Goal: Information Seeking & Learning: Compare options

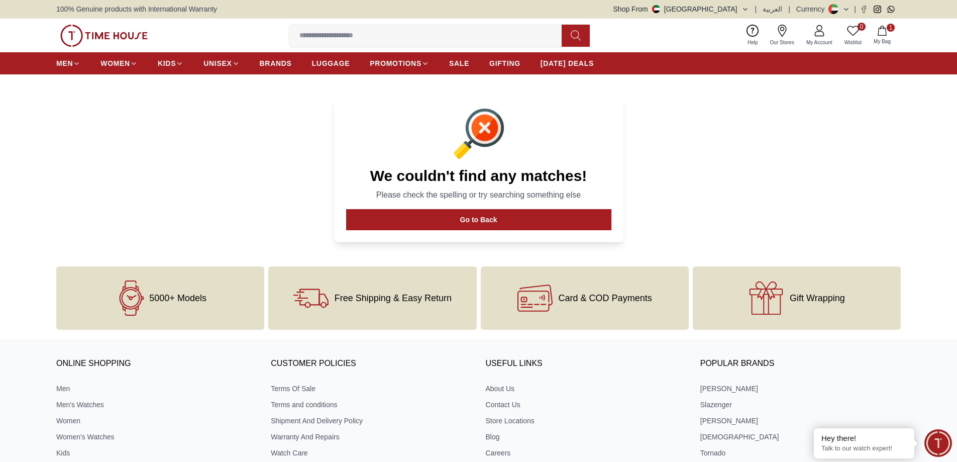
click at [889, 28] on span "1" at bounding box center [891, 28] width 8 height 8
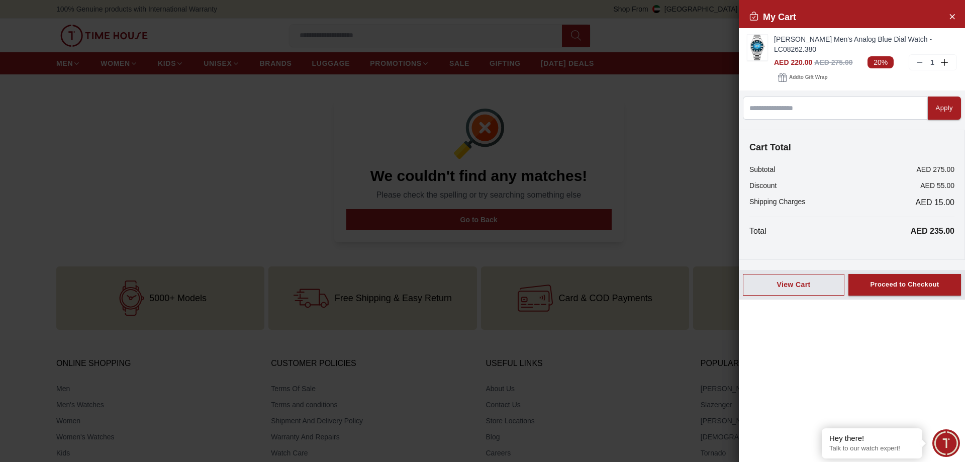
click at [414, 32] on div at bounding box center [482, 231] width 965 height 462
click at [69, 177] on div at bounding box center [482, 231] width 965 height 462
click at [950, 16] on icon "Close Account" at bounding box center [952, 16] width 8 height 13
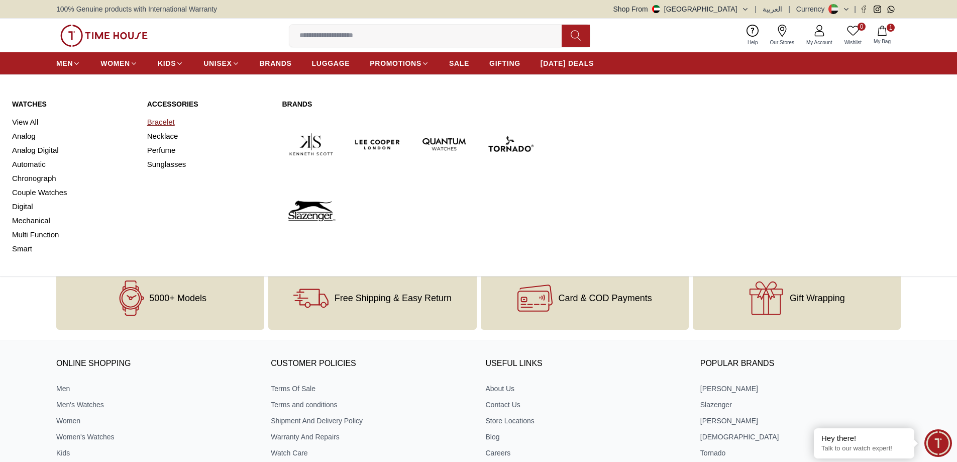
click at [166, 121] on link "Bracelet" at bounding box center [208, 122] width 123 height 14
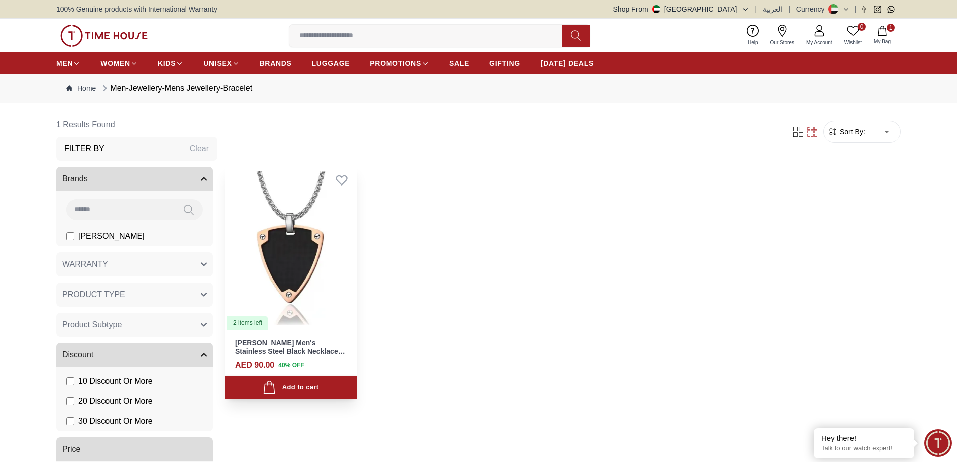
click at [297, 240] on img at bounding box center [291, 248] width 132 height 166
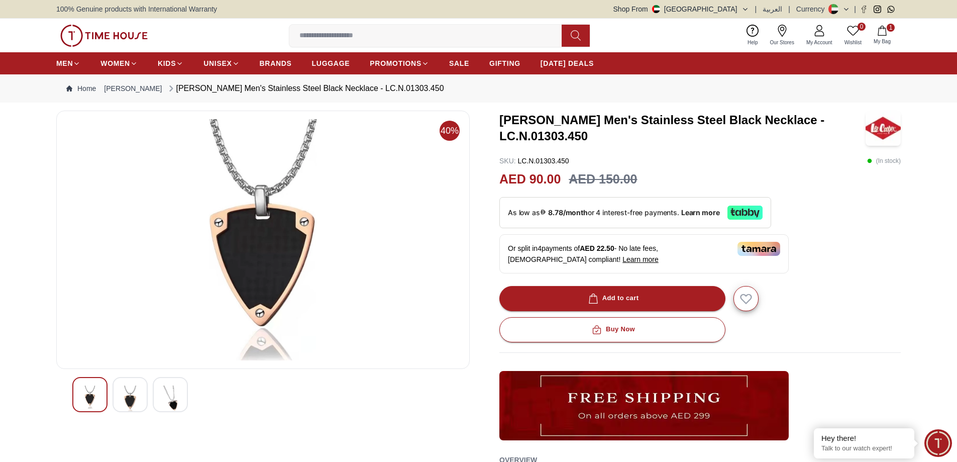
click at [118, 400] on div at bounding box center [130, 394] width 35 height 35
click at [167, 398] on img at bounding box center [170, 396] width 18 height 23
click at [138, 403] on img at bounding box center [130, 398] width 18 height 27
click at [87, 405] on img at bounding box center [90, 398] width 18 height 27
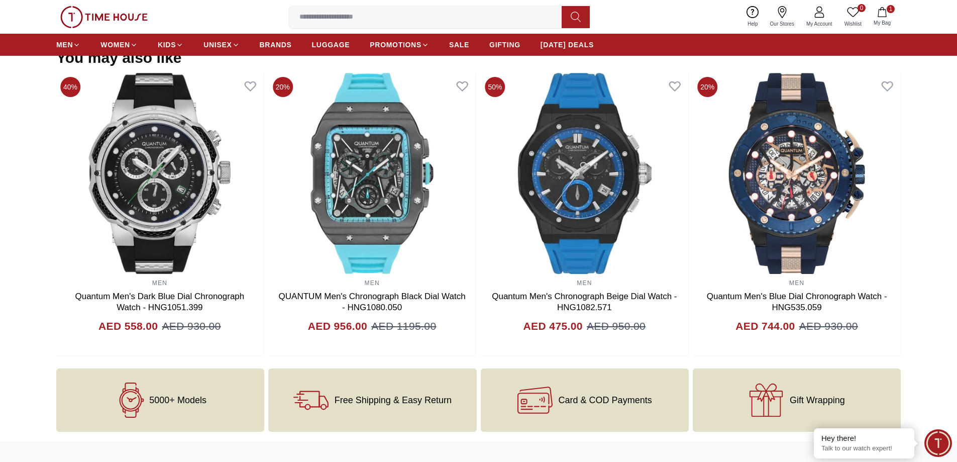
scroll to position [900, 0]
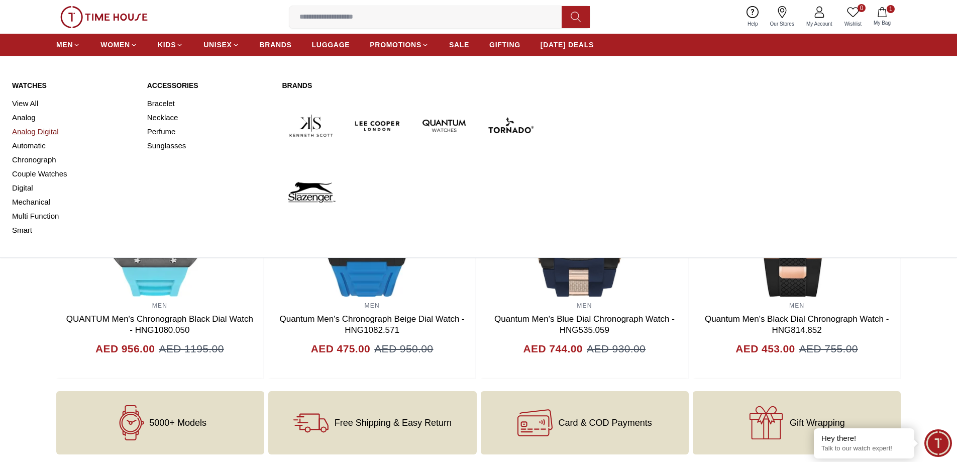
click at [47, 134] on link "Analog Digital" at bounding box center [73, 132] width 123 height 14
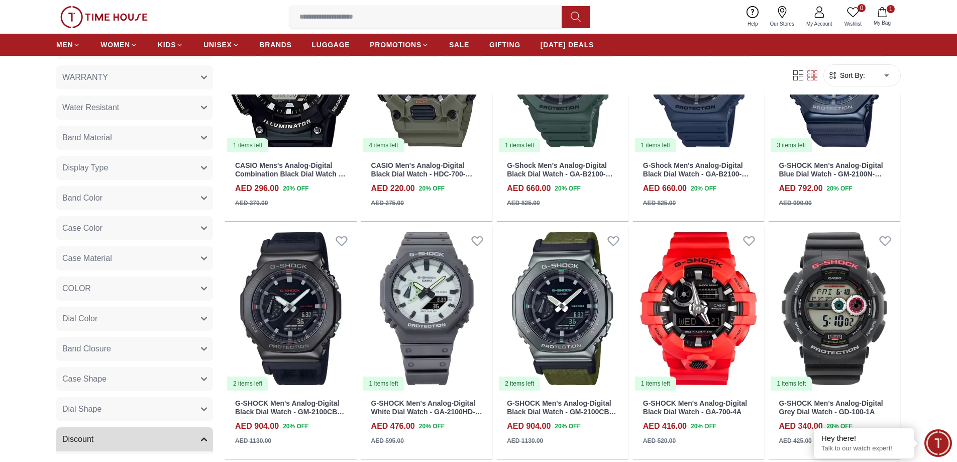
scroll to position [452, 0]
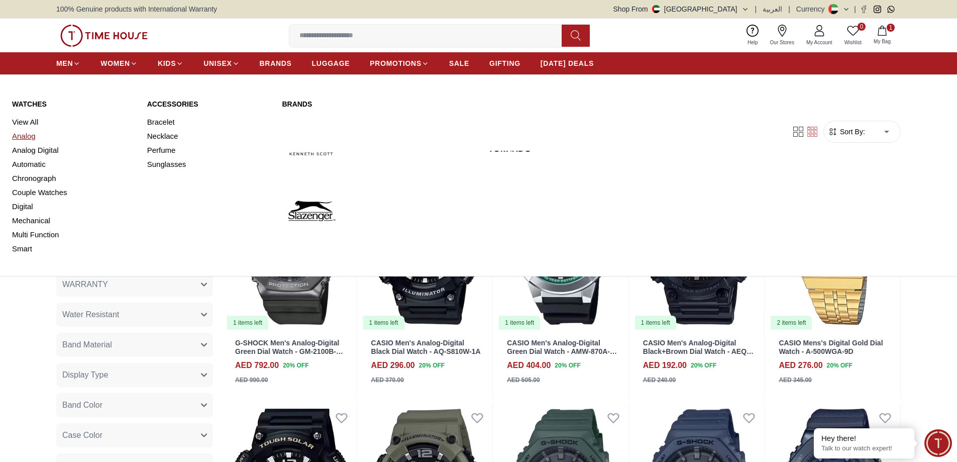
click at [27, 134] on link "Analog" at bounding box center [73, 136] width 123 height 14
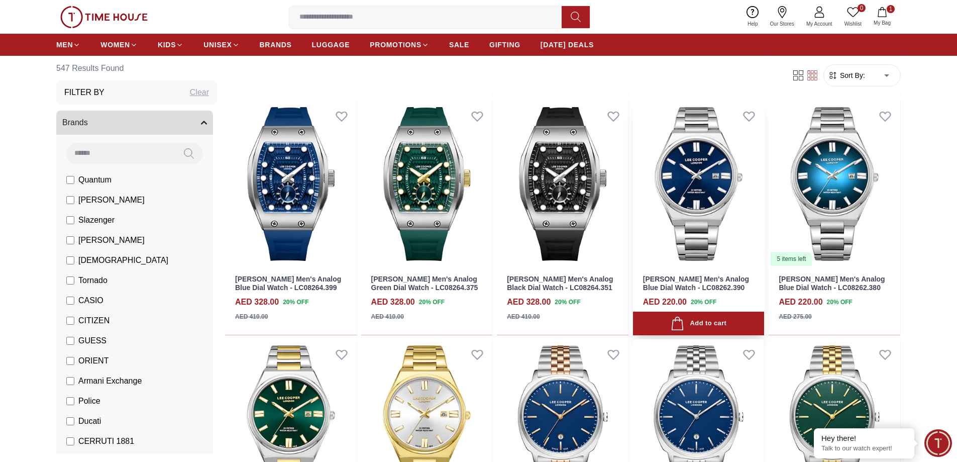
scroll to position [352, 0]
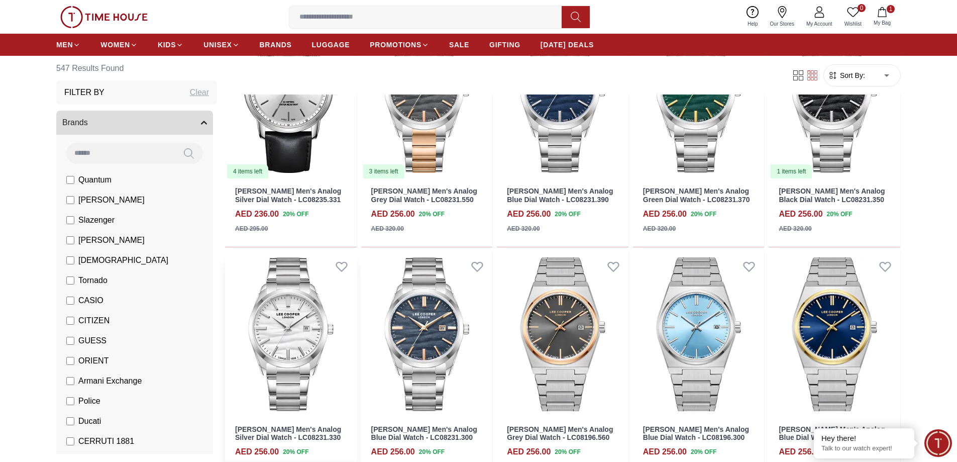
scroll to position [1407, 0]
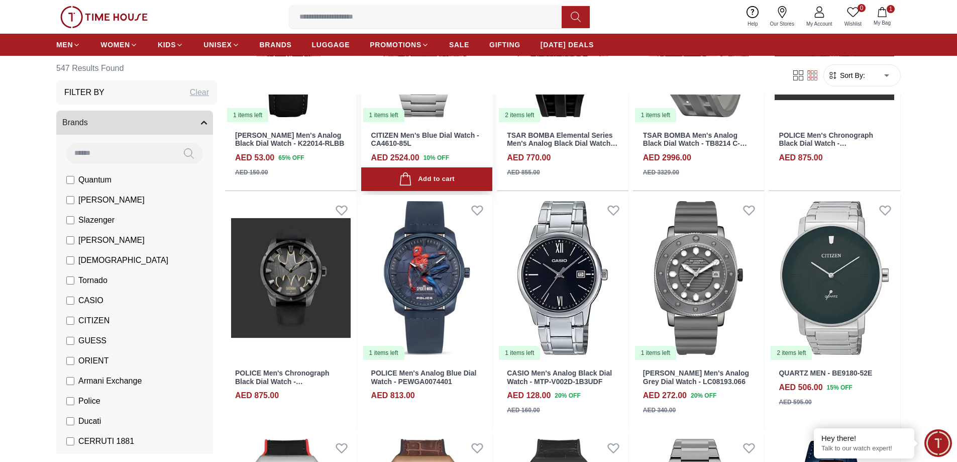
scroll to position [2362, 0]
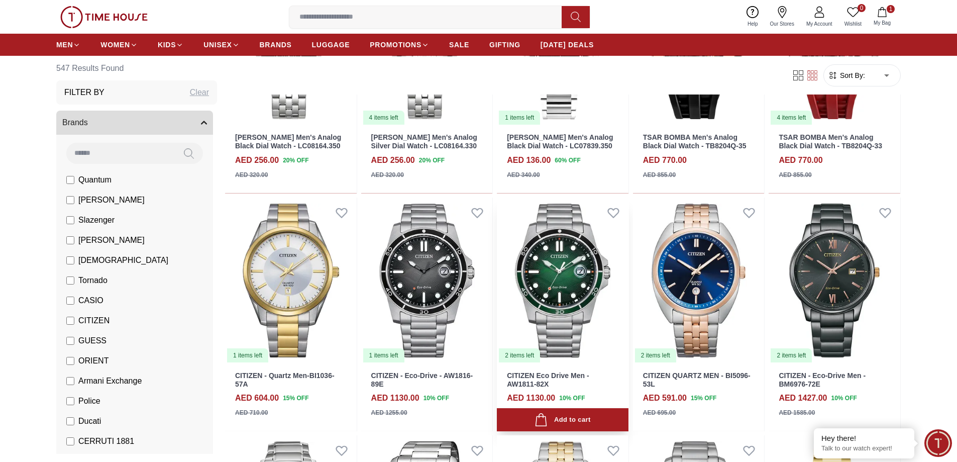
scroll to position [3066, 0]
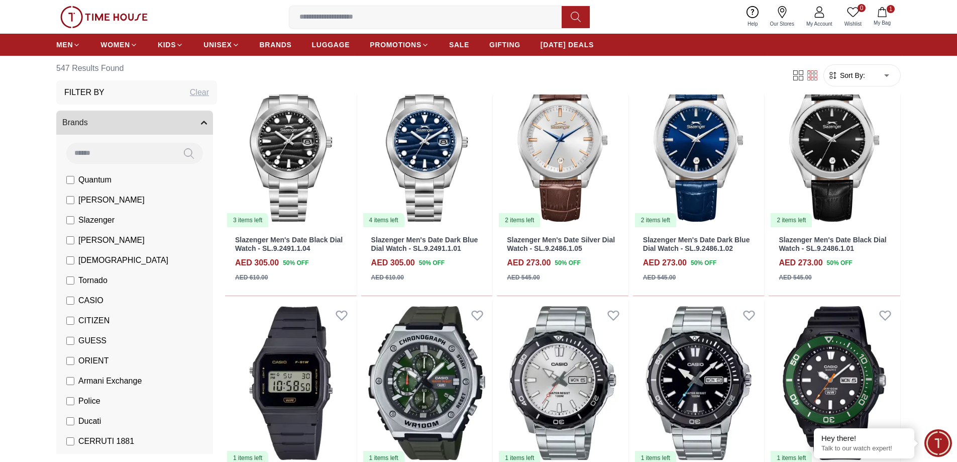
scroll to position [3719, 0]
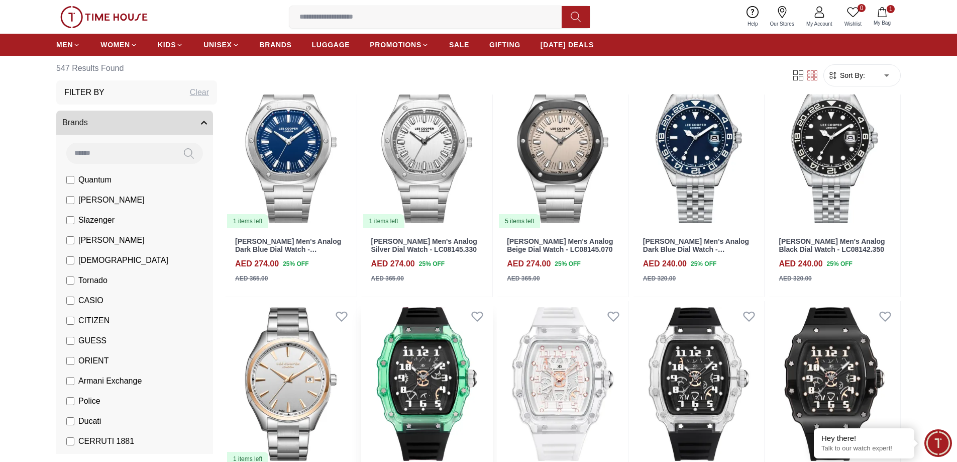
scroll to position [5428, 0]
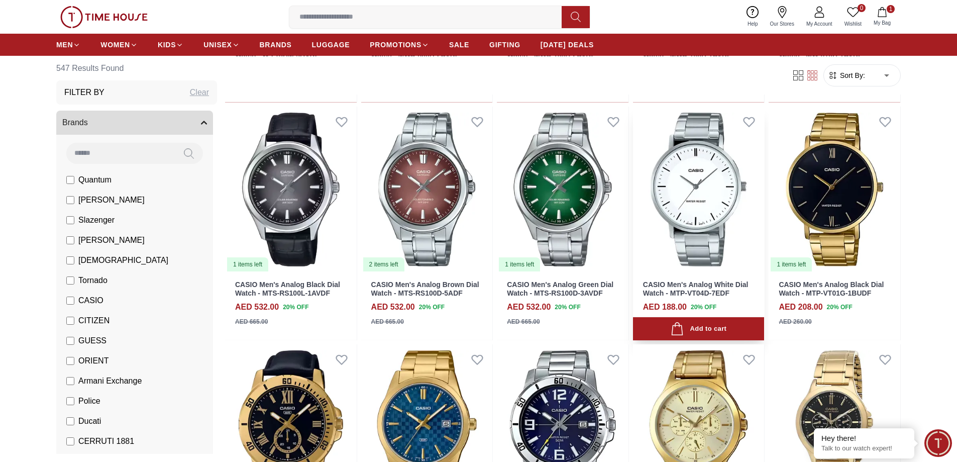
scroll to position [6383, 0]
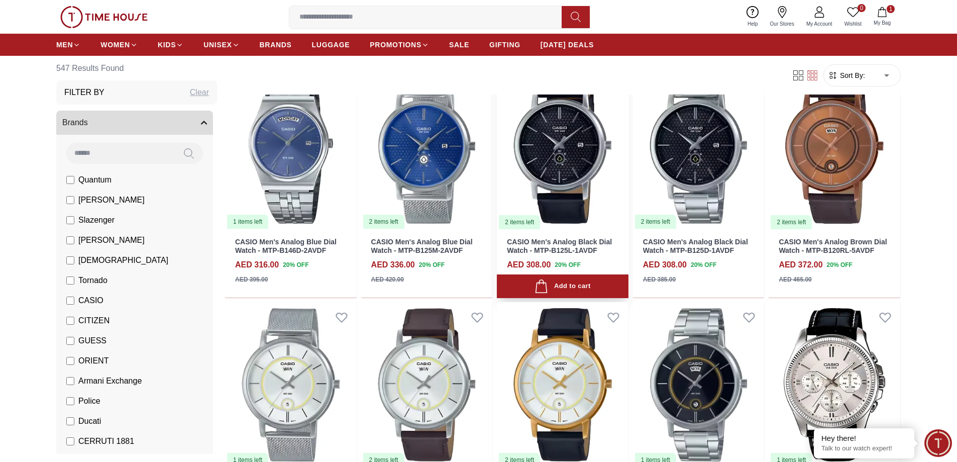
scroll to position [7275, 0]
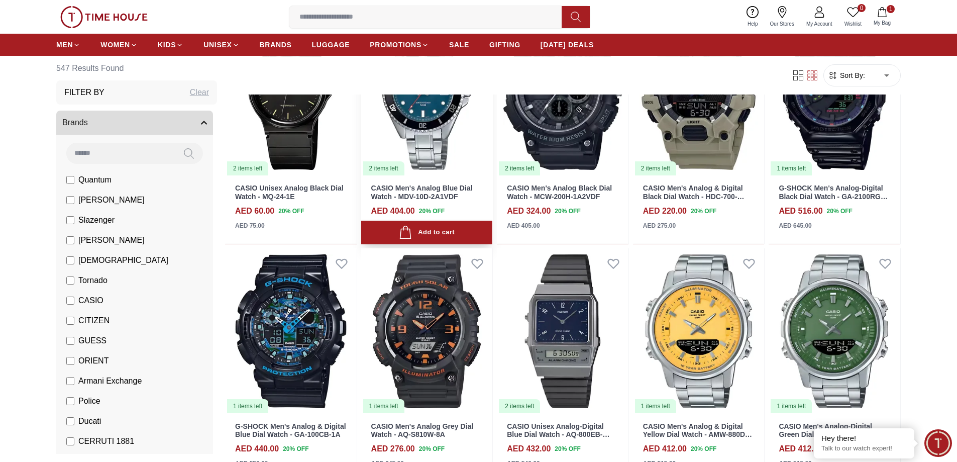
scroll to position [8275, 0]
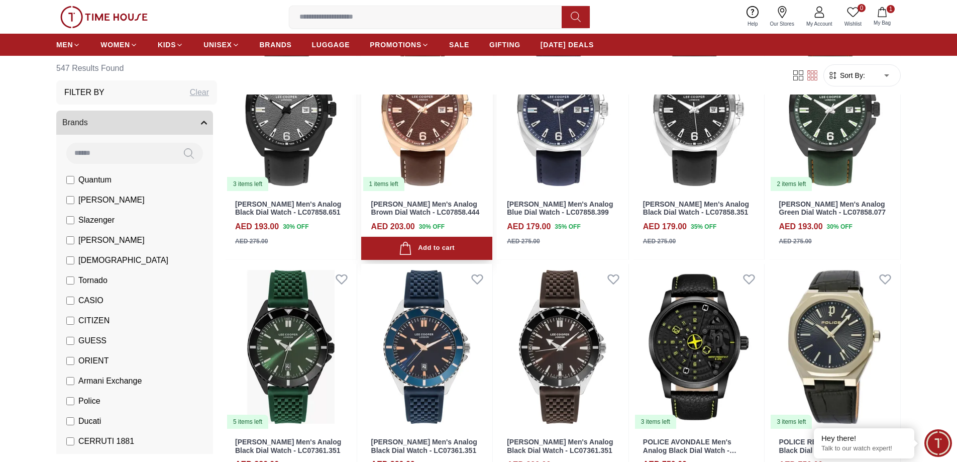
scroll to position [9298, 0]
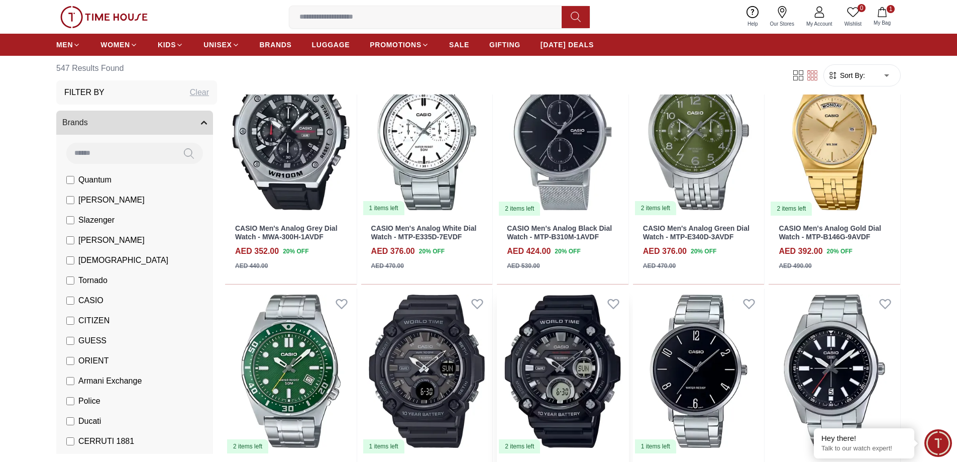
scroll to position [11117, 0]
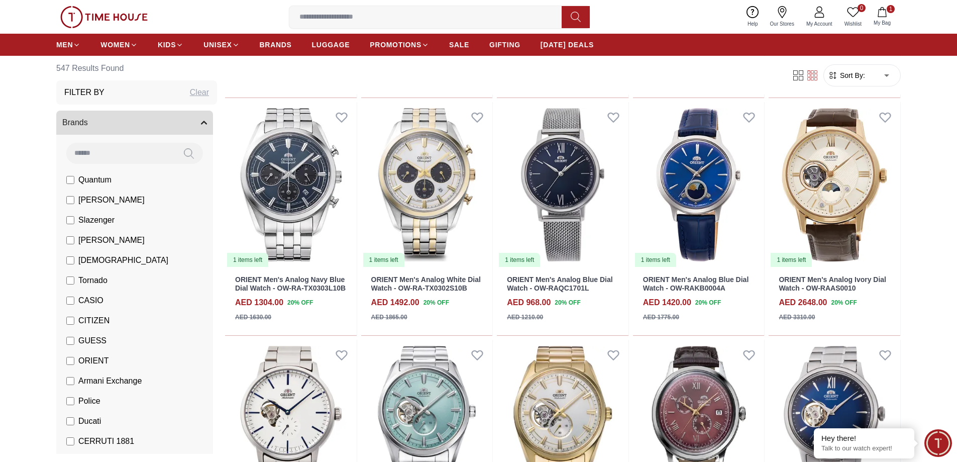
scroll to position [11961, 0]
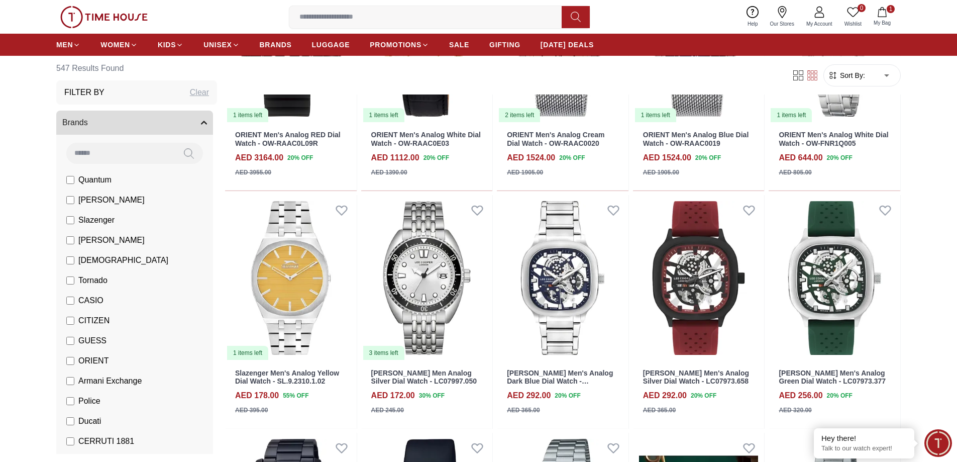
scroll to position [12816, 0]
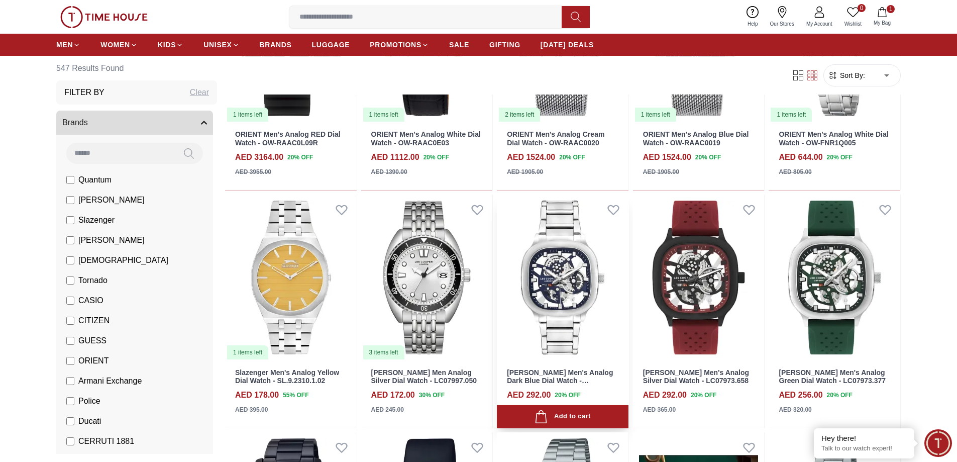
click at [552, 283] on img at bounding box center [563, 277] width 132 height 166
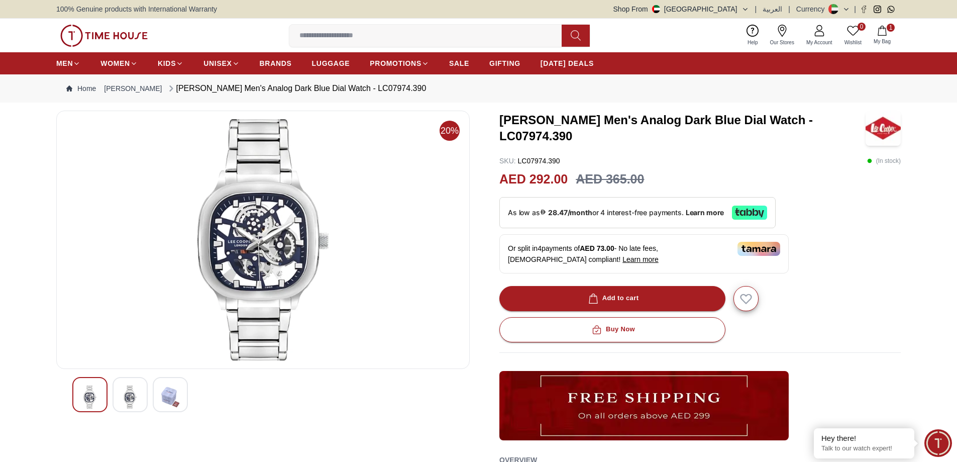
click at [249, 249] on img at bounding box center [263, 239] width 397 height 241
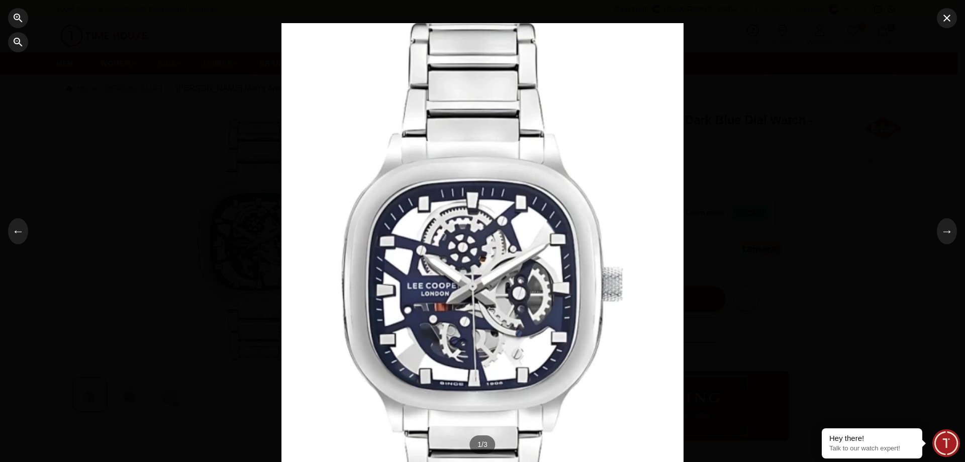
click at [433, 301] on div at bounding box center [482, 231] width 402 height 416
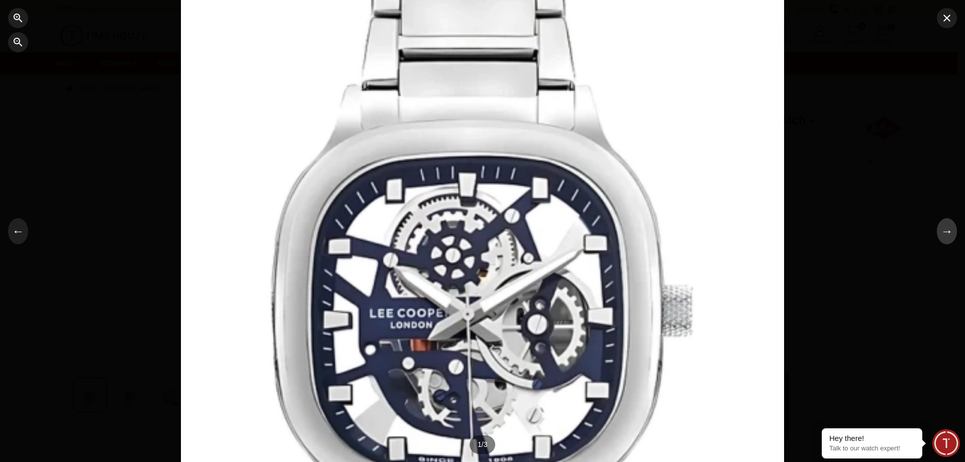
click at [943, 236] on button "→" at bounding box center [947, 231] width 20 height 26
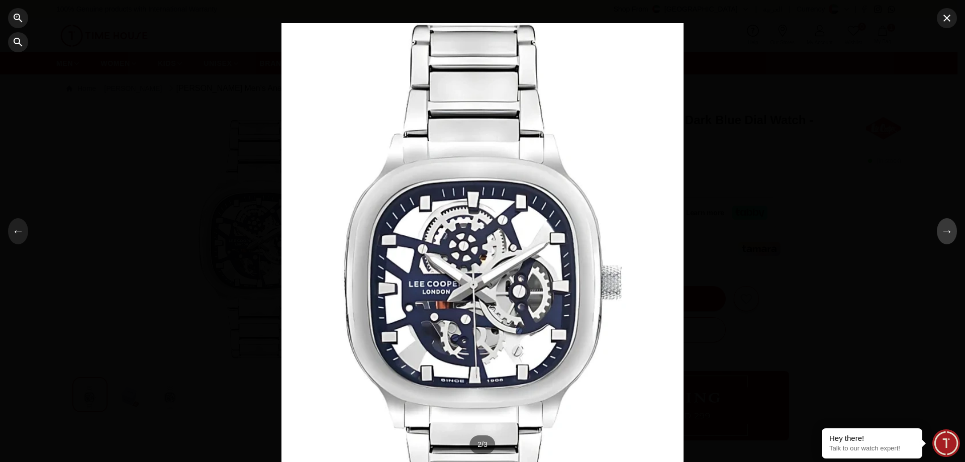
click at [943, 236] on button "→" at bounding box center [947, 231] width 20 height 26
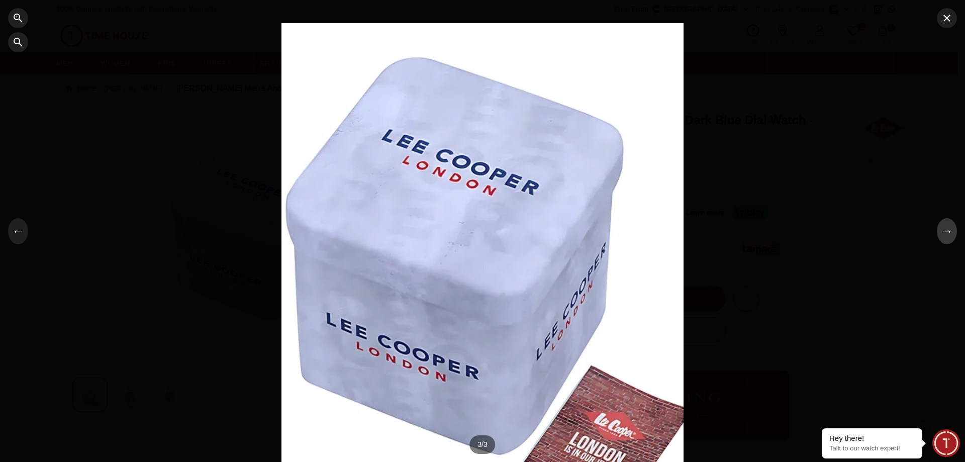
click at [943, 236] on button "→" at bounding box center [947, 231] width 20 height 26
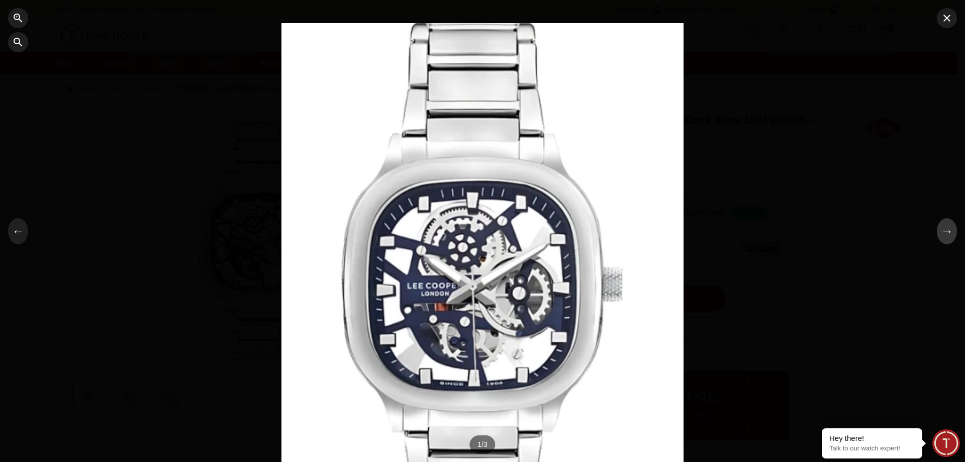
click at [943, 236] on button "→" at bounding box center [947, 231] width 20 height 26
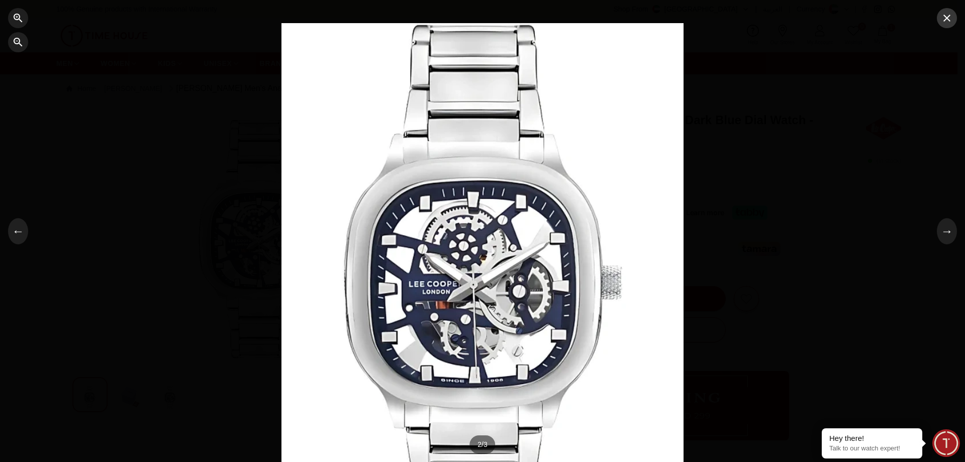
click at [945, 18] on icon "button" at bounding box center [947, 18] width 12 height 12
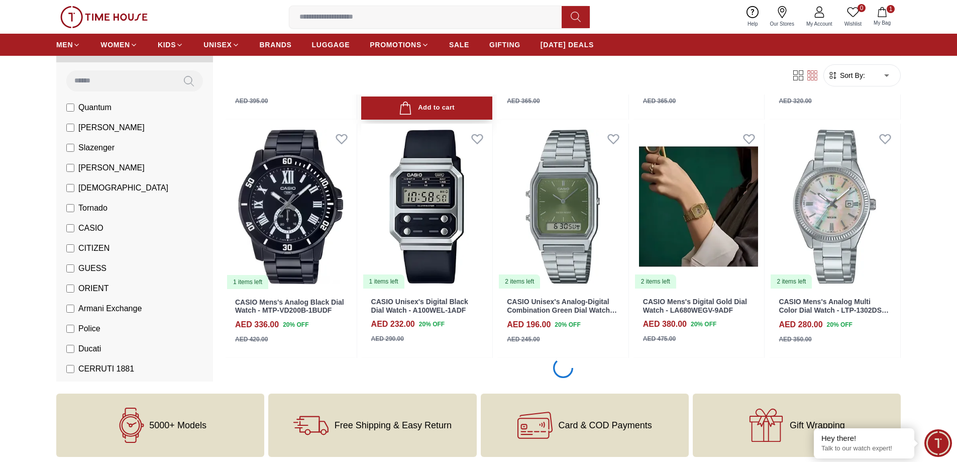
scroll to position [13229, 0]
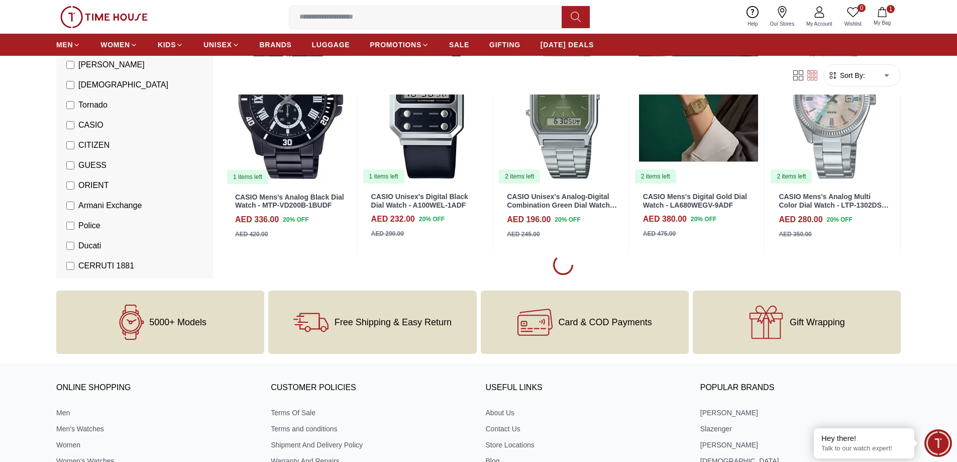
scroll to position [13428, 0]
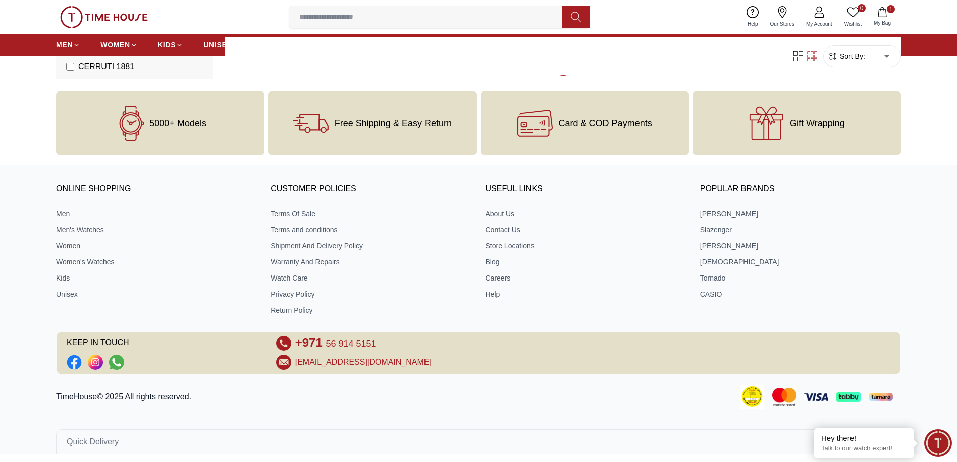
scroll to position [13077, 0]
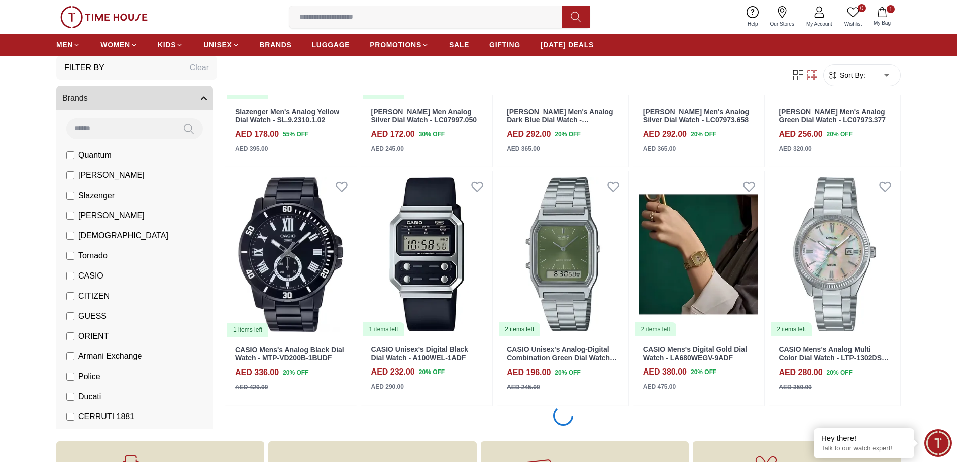
scroll to position [13278, 0]
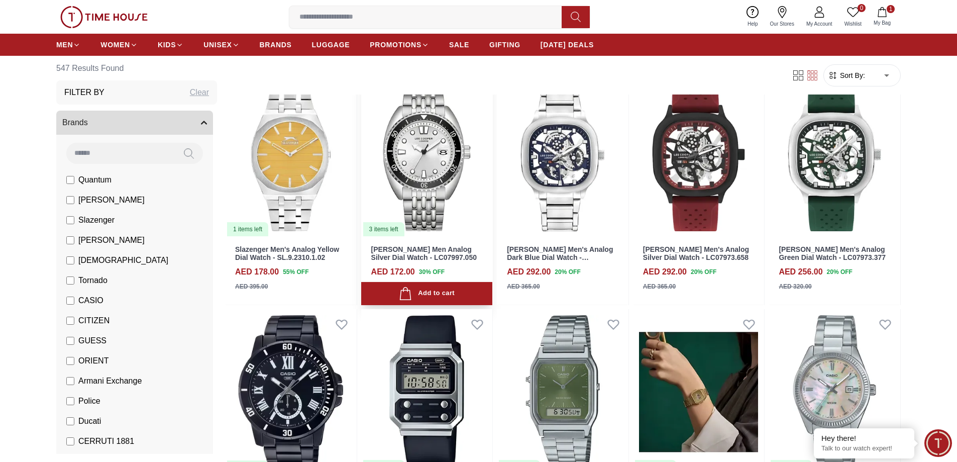
scroll to position [13328, 0]
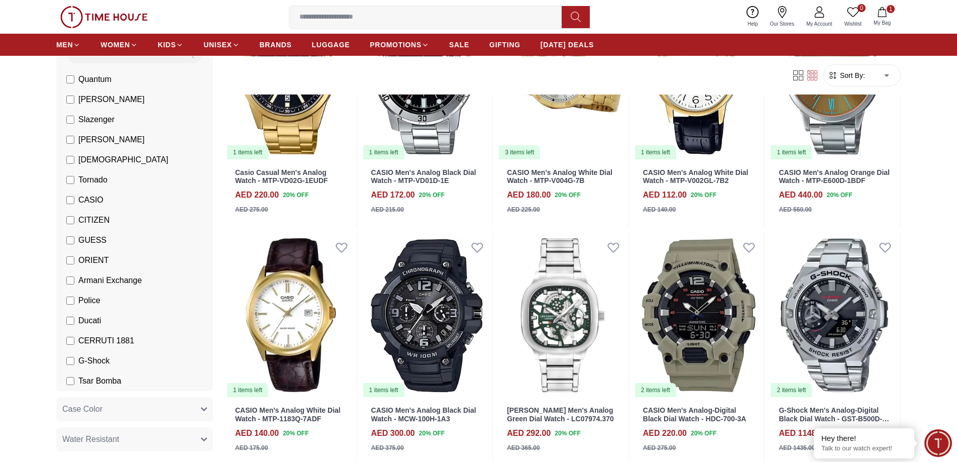
scroll to position [13981, 0]
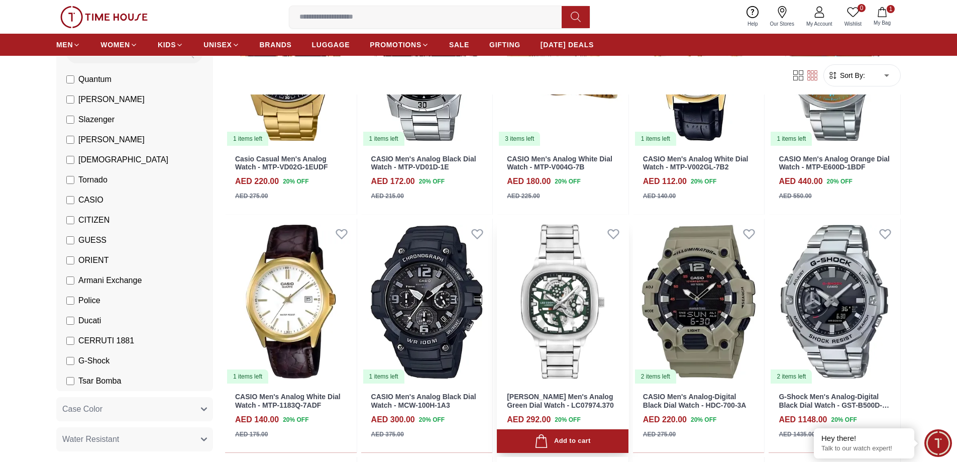
click at [558, 306] on img at bounding box center [563, 302] width 132 height 166
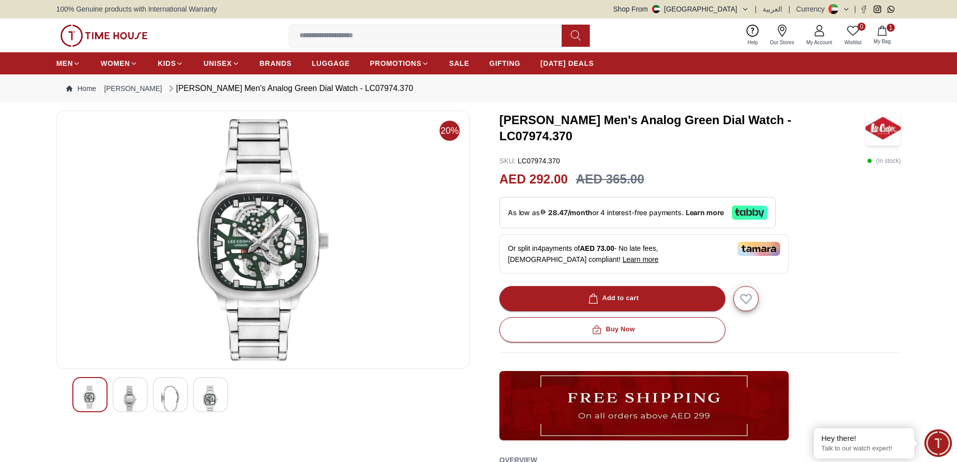
click at [126, 398] on img at bounding box center [130, 398] width 18 height 27
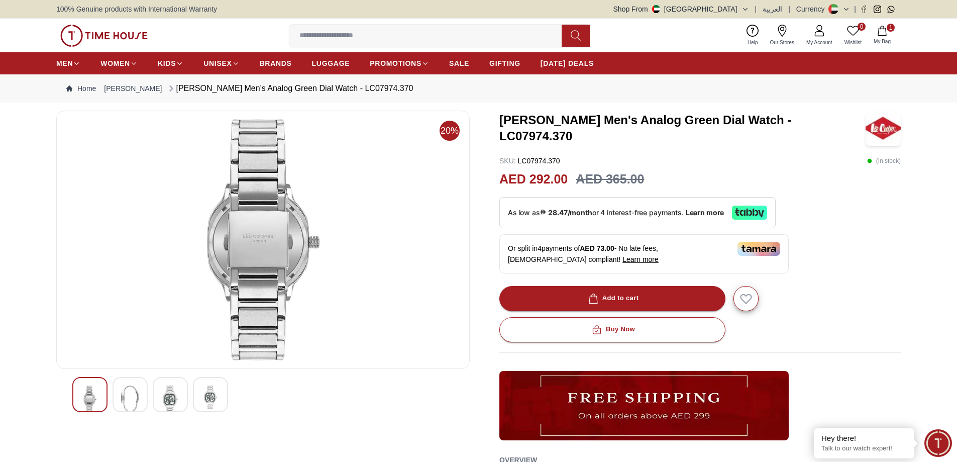
click at [202, 407] on img at bounding box center [211, 396] width 18 height 23
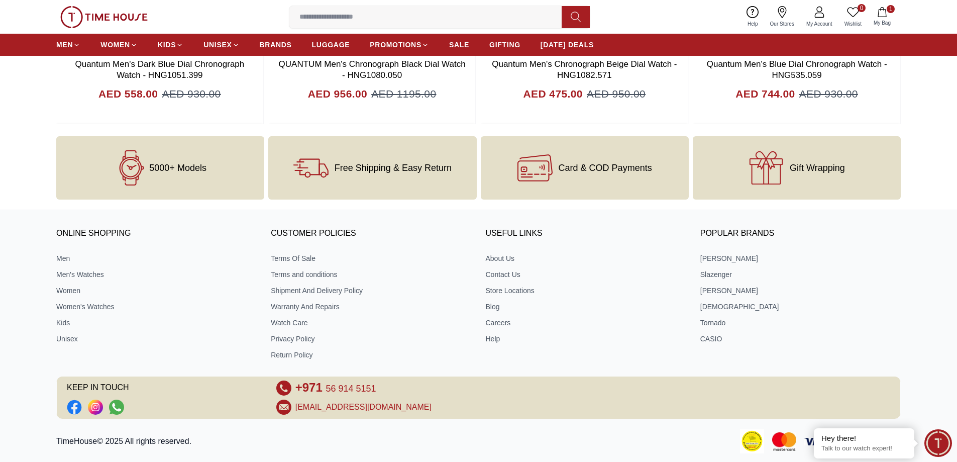
scroll to position [1212, 0]
